Goal: Task Accomplishment & Management: Manage account settings

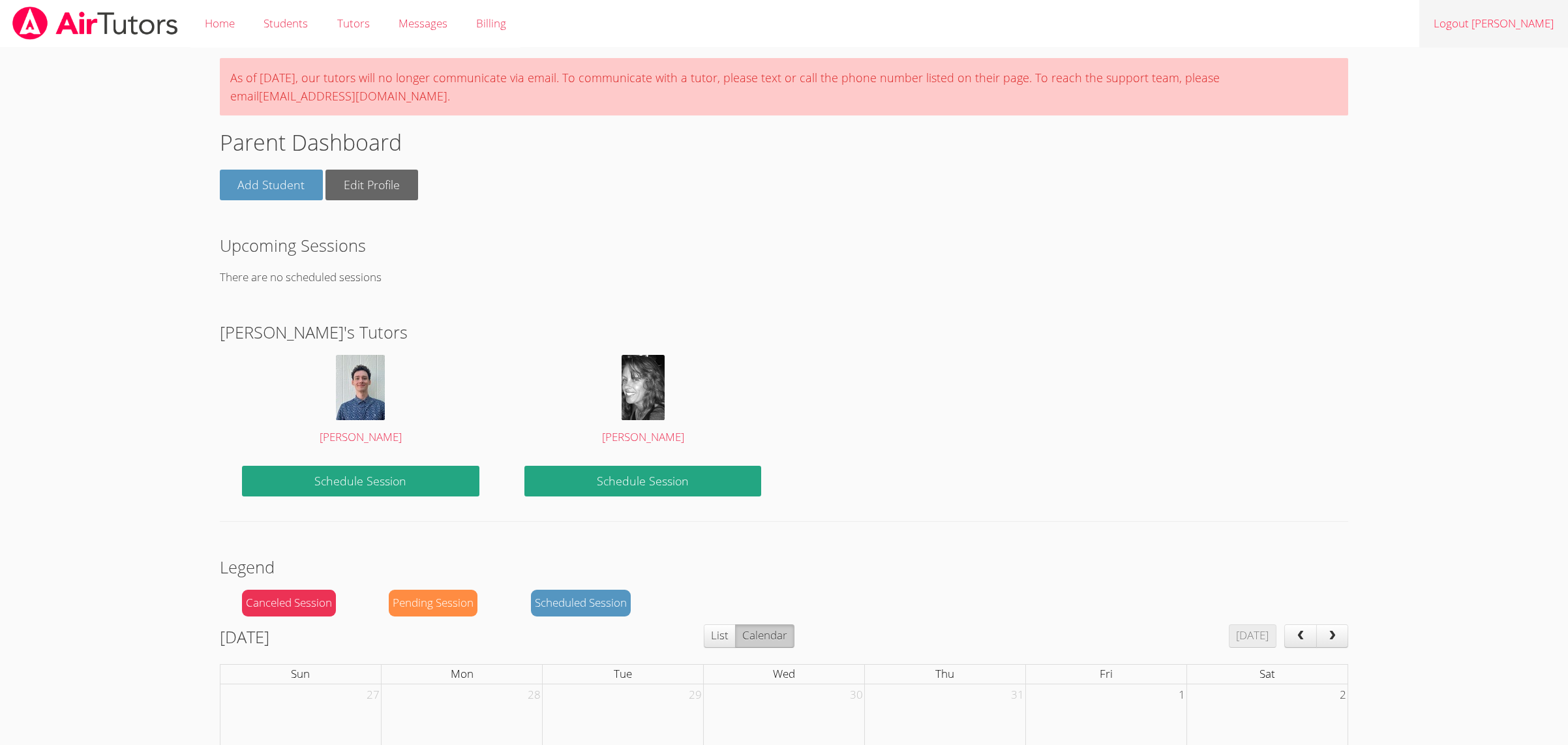
click at [1504, 26] on link "Logout [PERSON_NAME]" at bounding box center [1493, 24] width 148 height 48
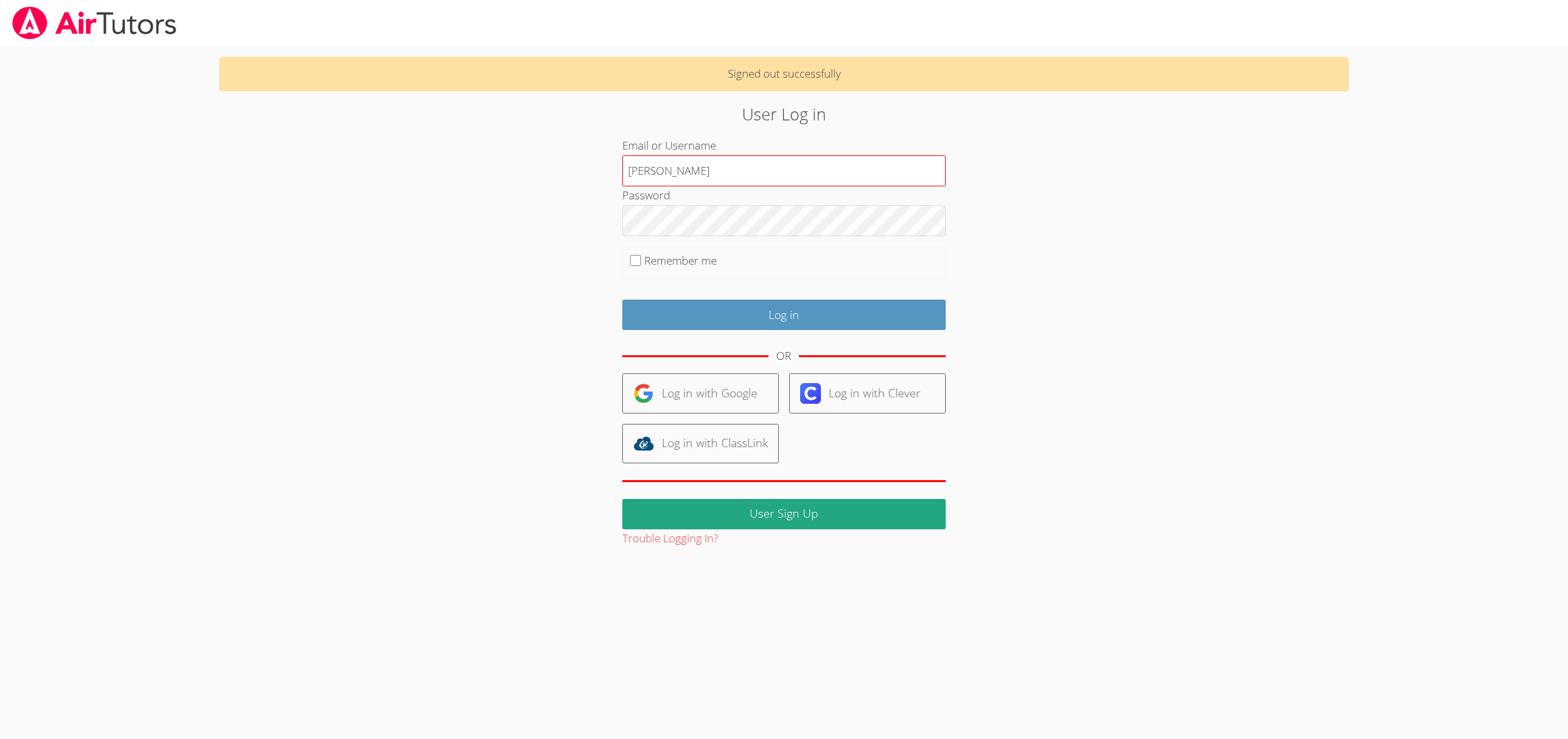
type input "paulino"
click at [633, 310] on input "Log in" at bounding box center [784, 315] width 323 height 31
